Goal: Consume media (video, audio)

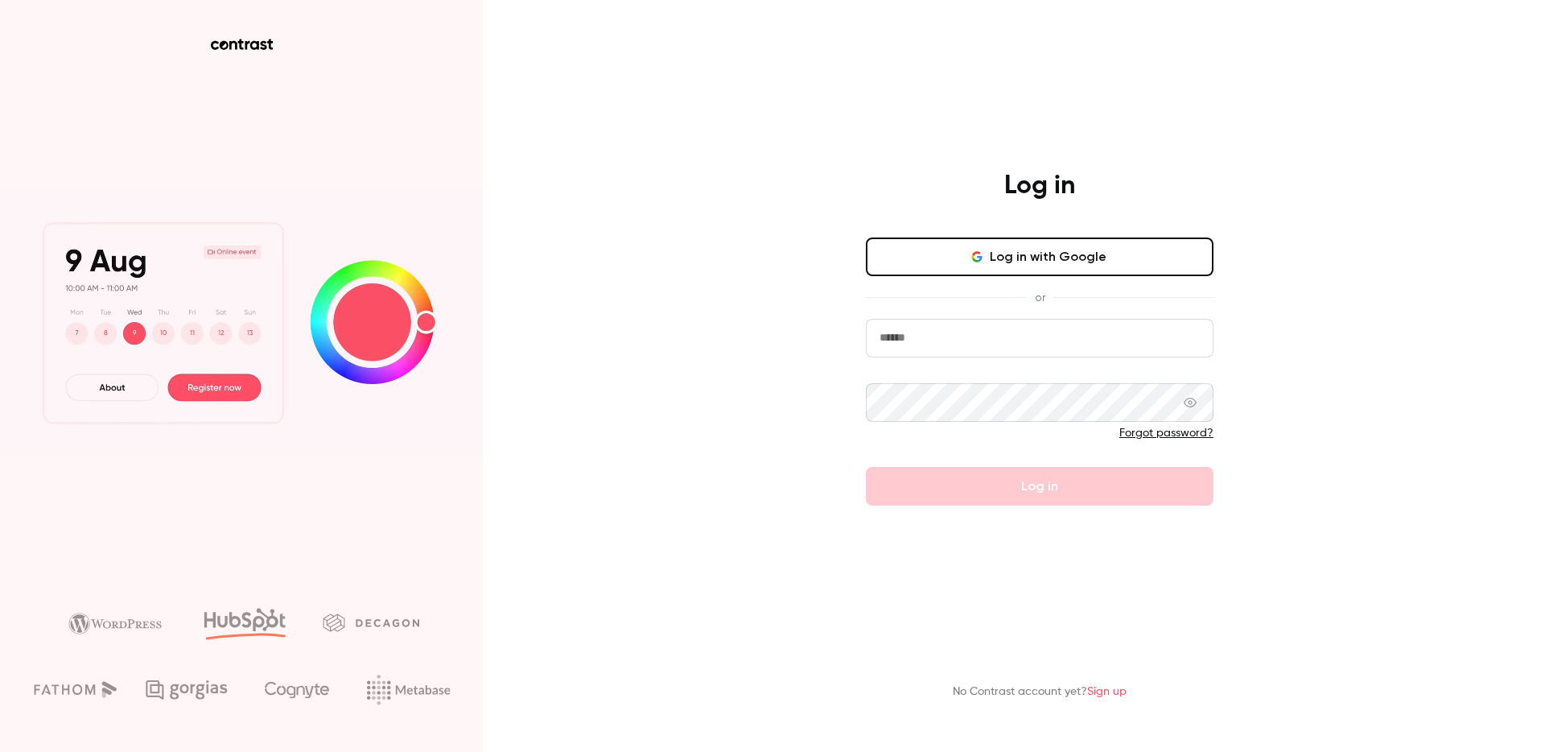
click at [929, 248] on button "Log in with Google" at bounding box center [1040, 256] width 348 height 39
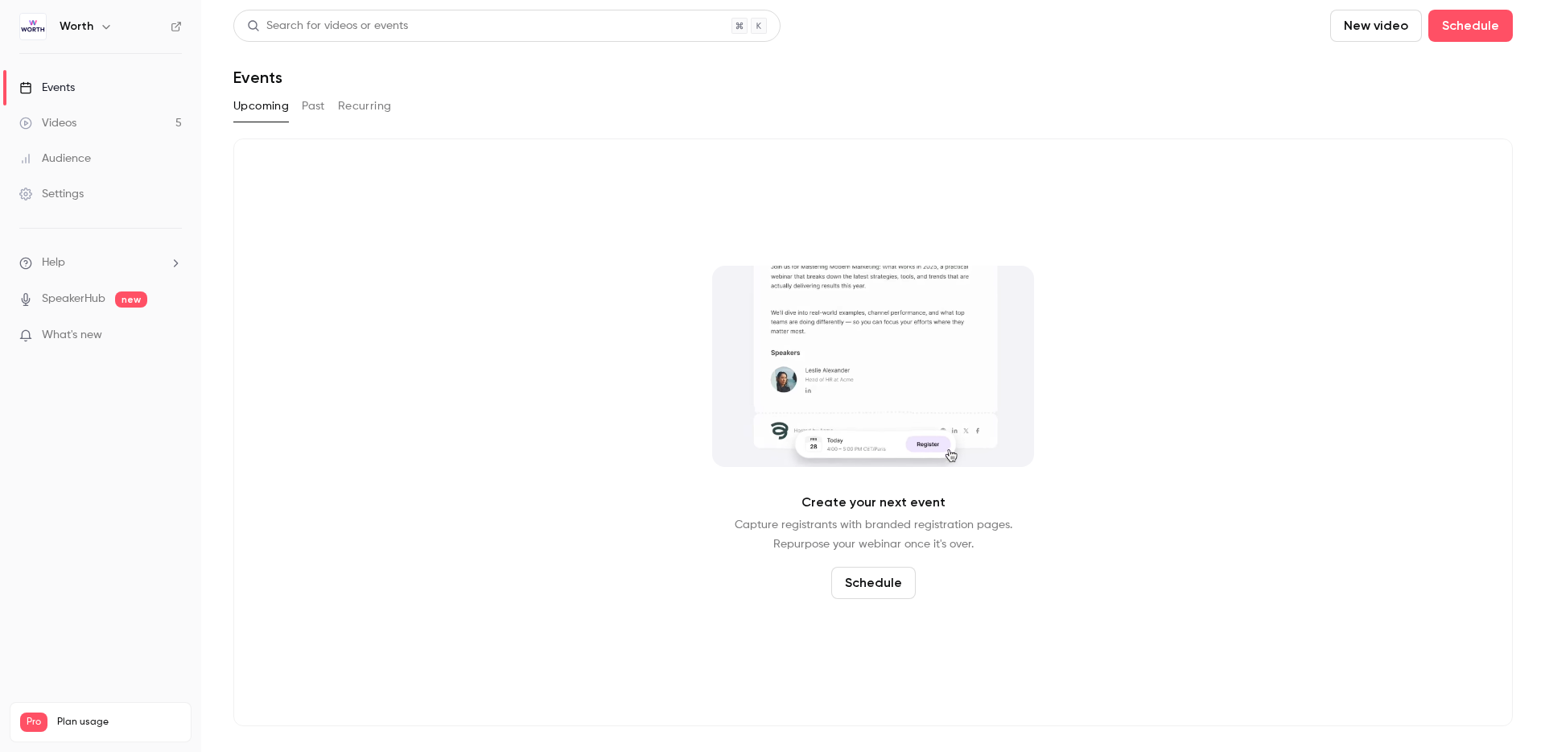
click at [71, 121] on div "Videos" at bounding box center [47, 123] width 57 height 16
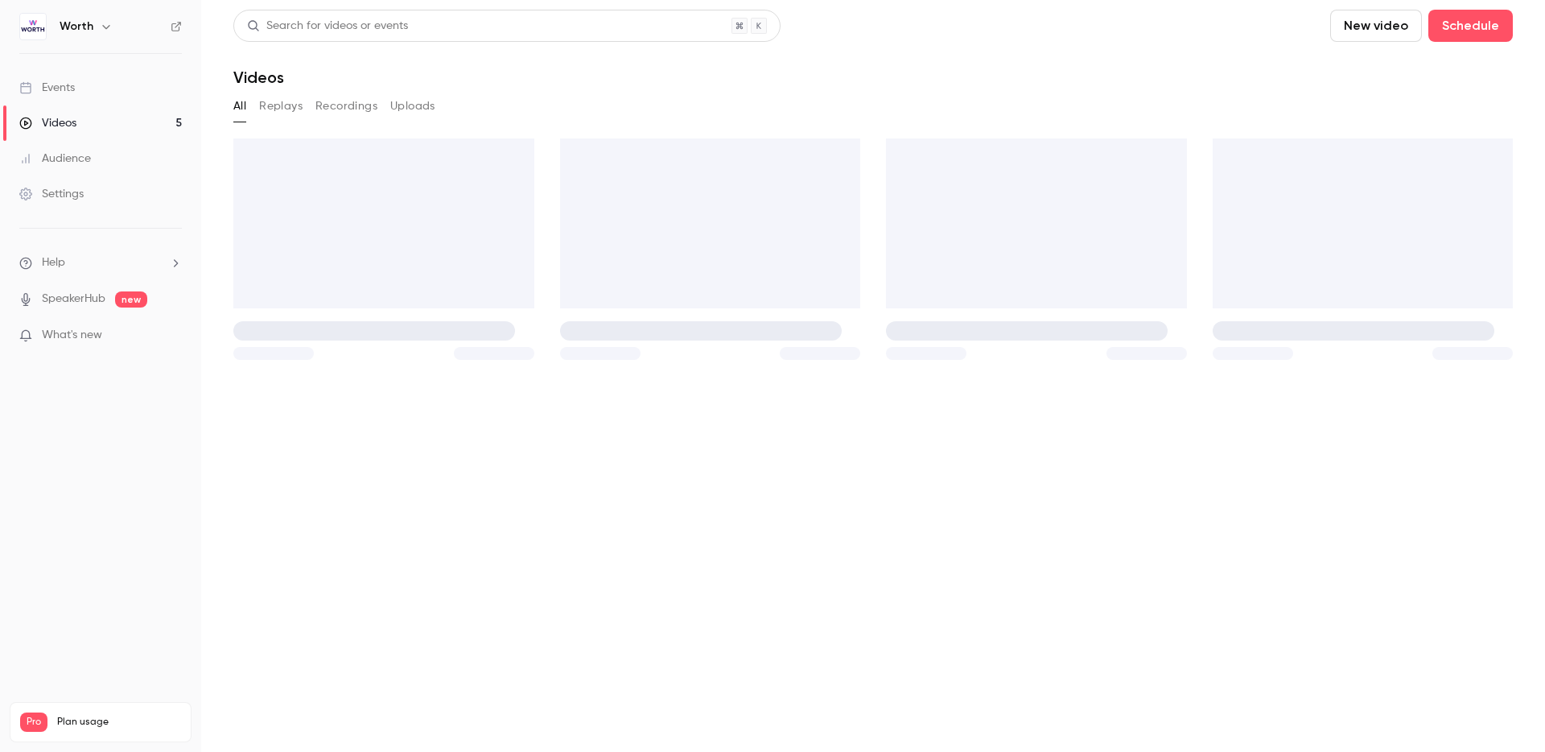
click at [86, 84] on link "Events" at bounding box center [100, 87] width 201 height 35
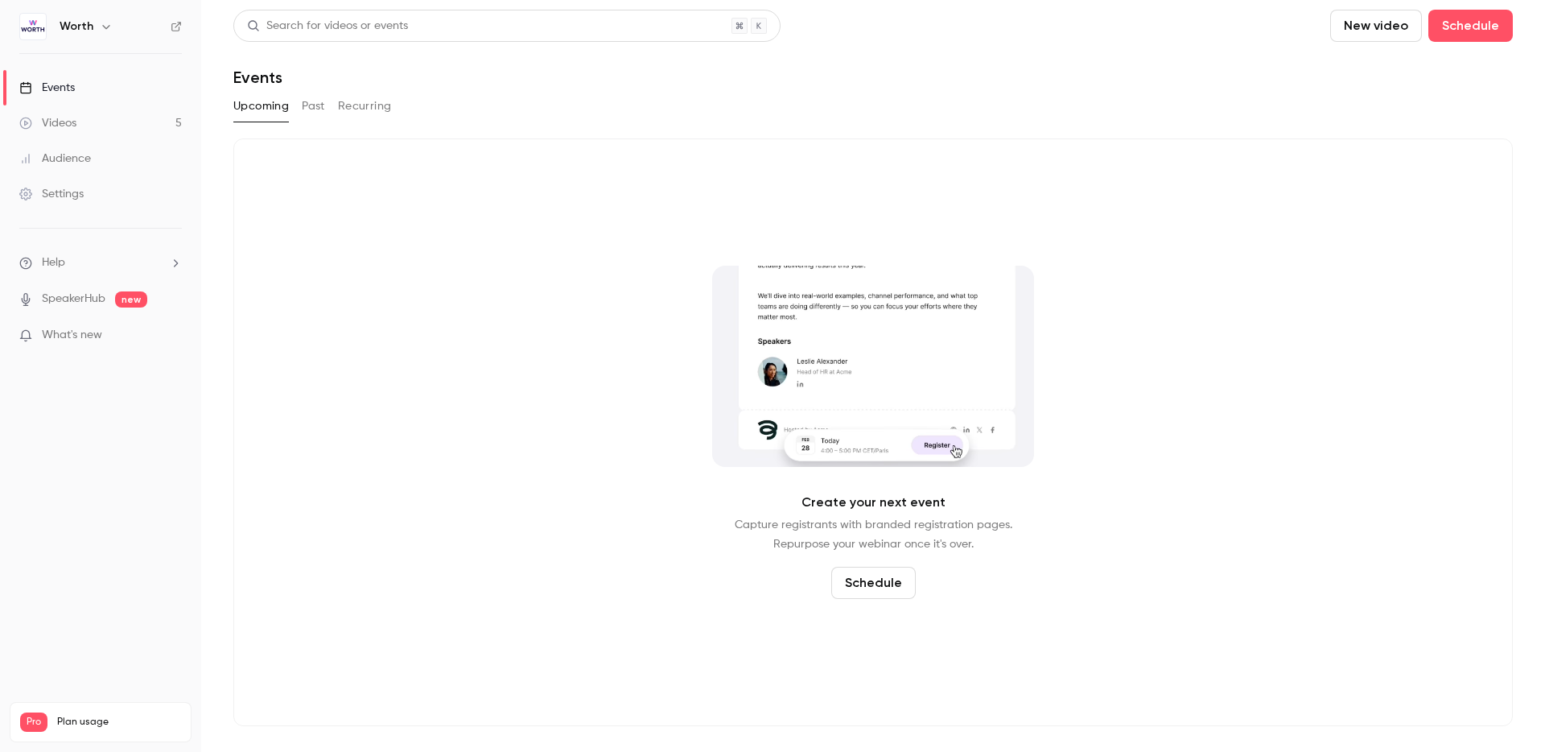
click at [317, 101] on button "Past" at bounding box center [313, 106] width 23 height 26
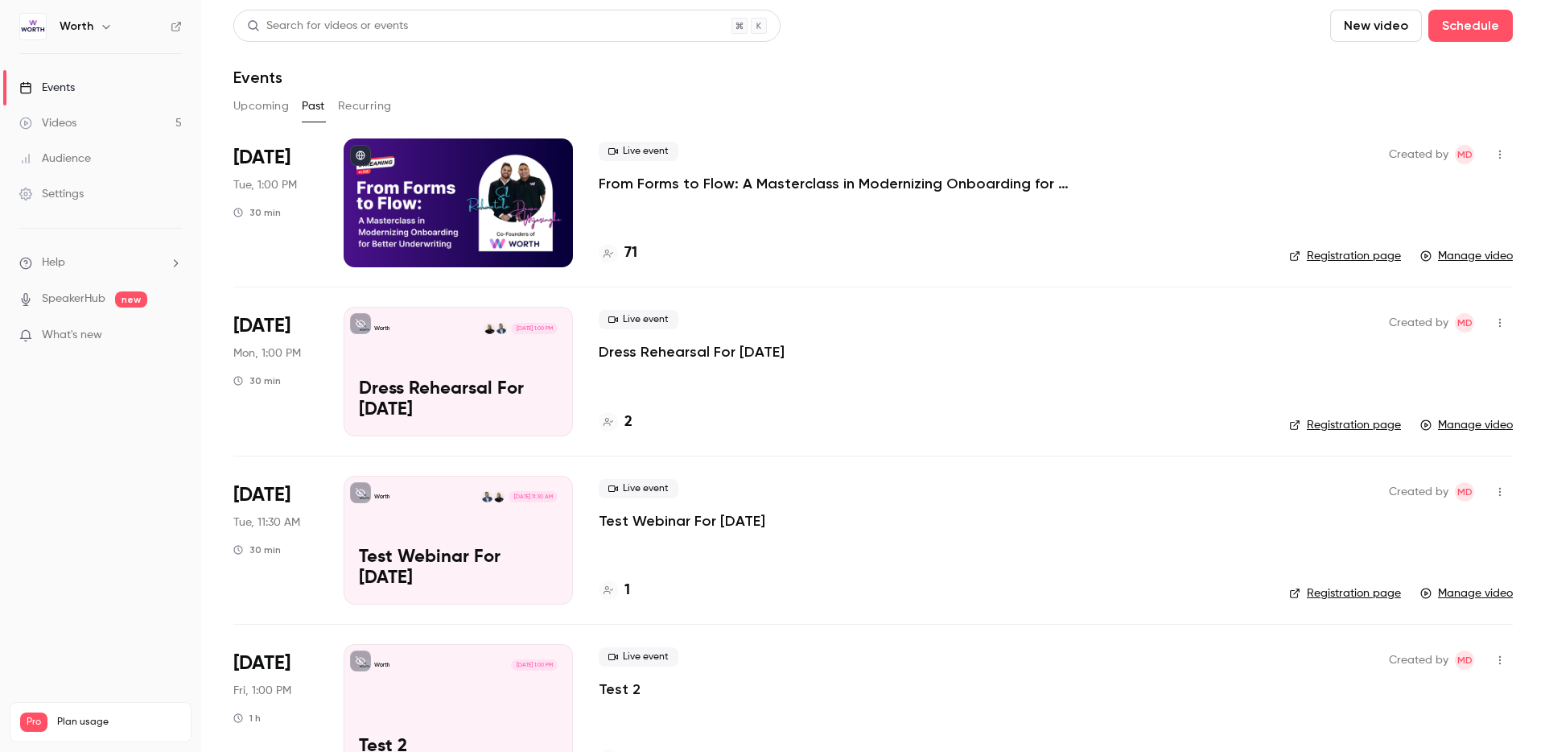
click at [700, 85] on div "Events" at bounding box center [872, 77] width 1279 height 19
click at [518, 194] on div at bounding box center [458, 202] width 229 height 129
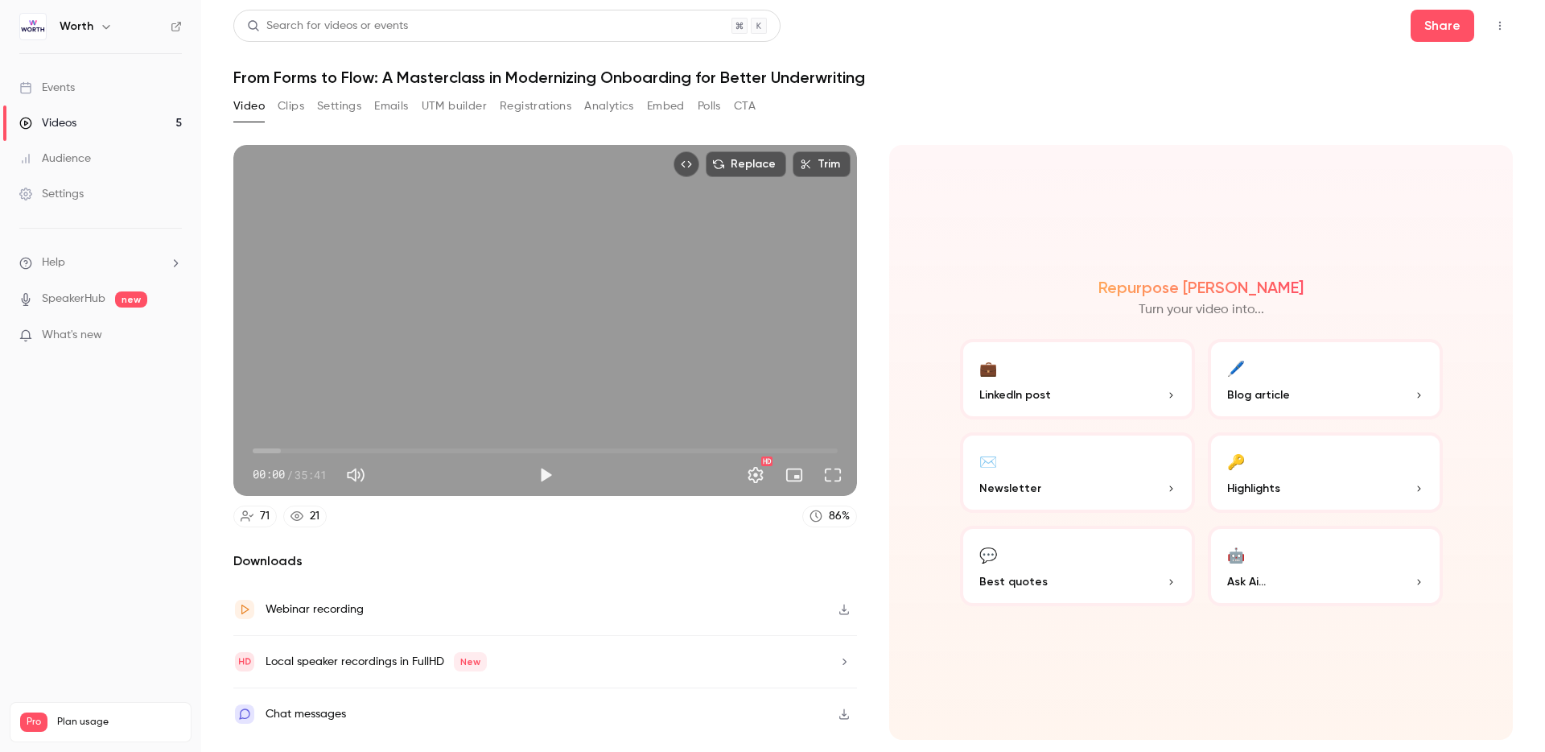
click at [540, 468] on button "Play" at bounding box center [545, 475] width 32 height 32
click at [355, 438] on span "06:08" at bounding box center [545, 451] width 585 height 26
click at [542, 480] on button "Pause" at bounding box center [545, 475] width 32 height 32
type input "*****"
click at [612, 108] on button "Analytics" at bounding box center [609, 106] width 50 height 26
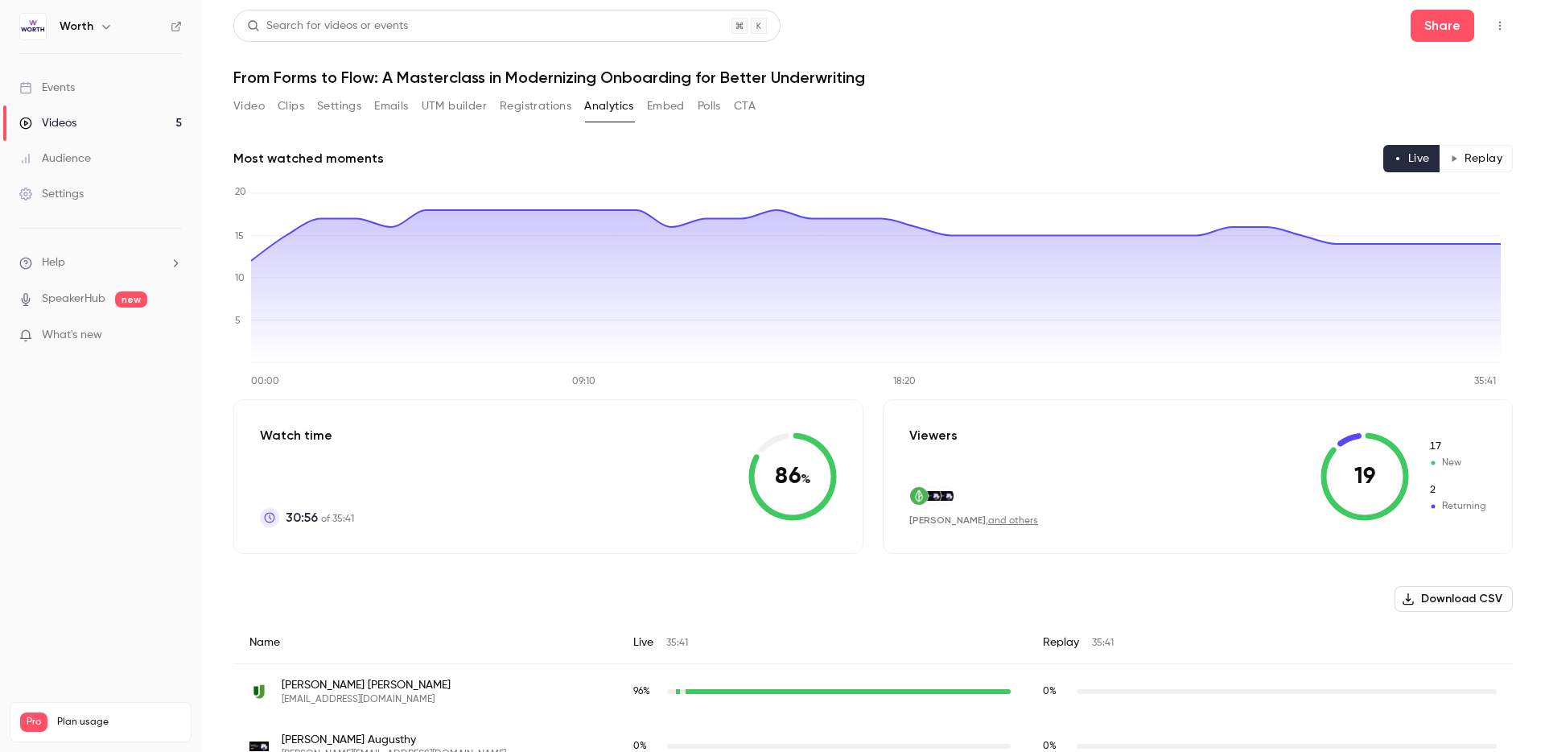
drag, startPoint x: 544, startPoint y: 113, endPoint x: 546, endPoint y: 121, distance: 8.2
click at [544, 113] on button "Registrations" at bounding box center [536, 106] width 72 height 26
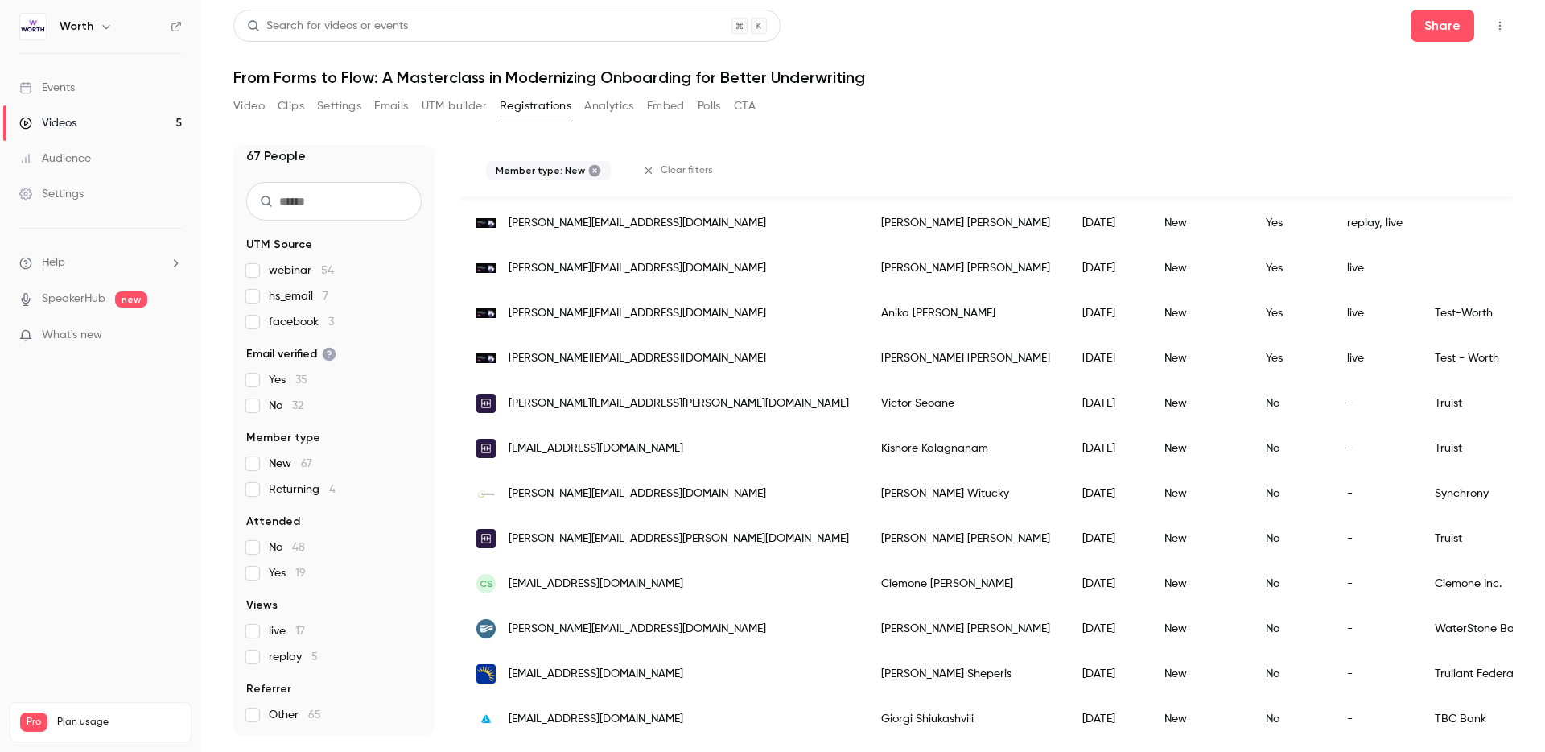
scroll to position [204, 0]
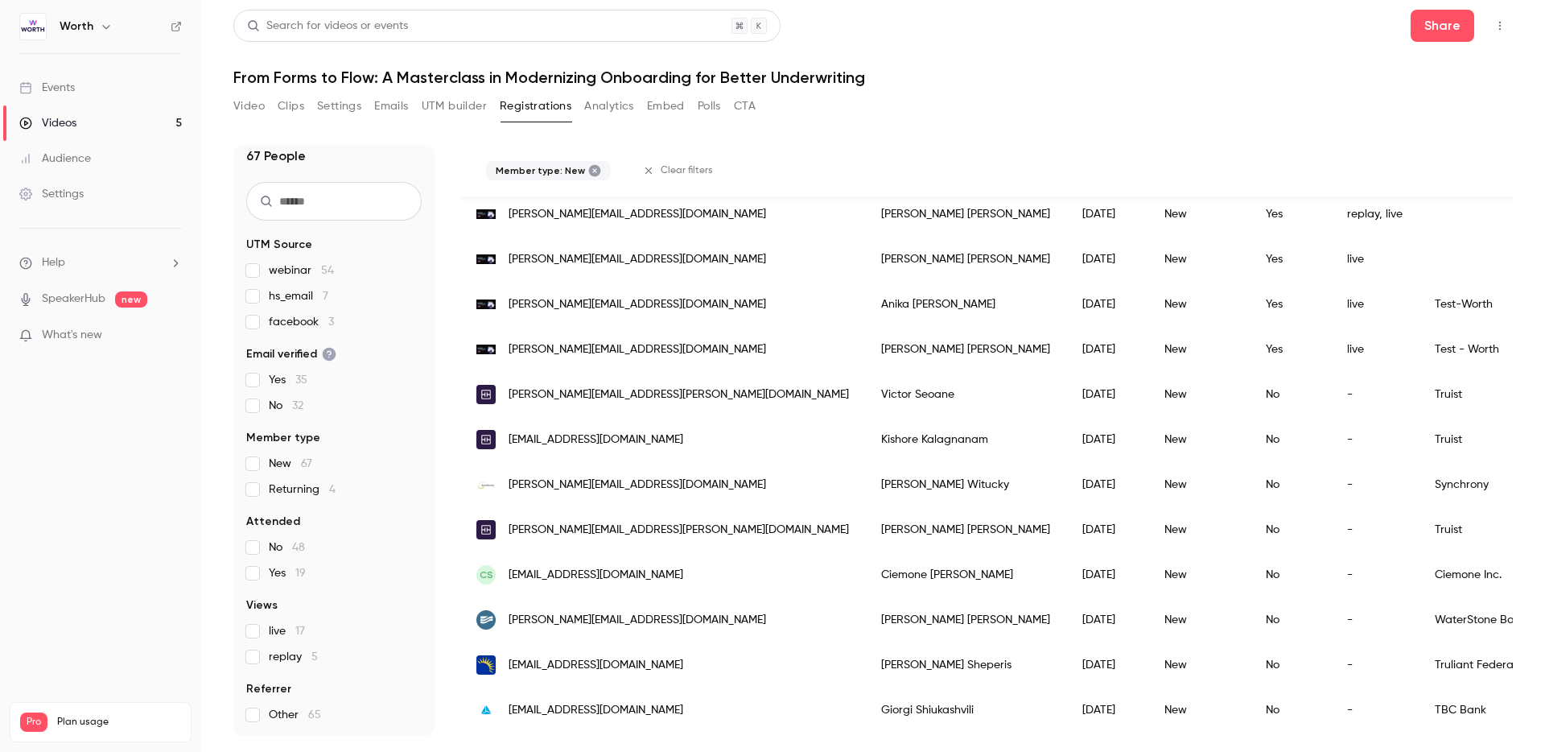
click at [98, 393] on nav "Worth Events Videos 5 Audience Settings Help SpeakerHub new What's new Pro Plan…" at bounding box center [100, 376] width 201 height 752
click at [96, 339] on span "What's new" at bounding box center [72, 335] width 60 height 17
click at [1099, 63] on div at bounding box center [772, 376] width 1545 height 752
click at [930, 89] on div "Search for videos or events Share From Forms to Flow: A Masterclass in Moderniz…" at bounding box center [872, 376] width 1279 height 732
